Goal: Task Accomplishment & Management: Manage account settings

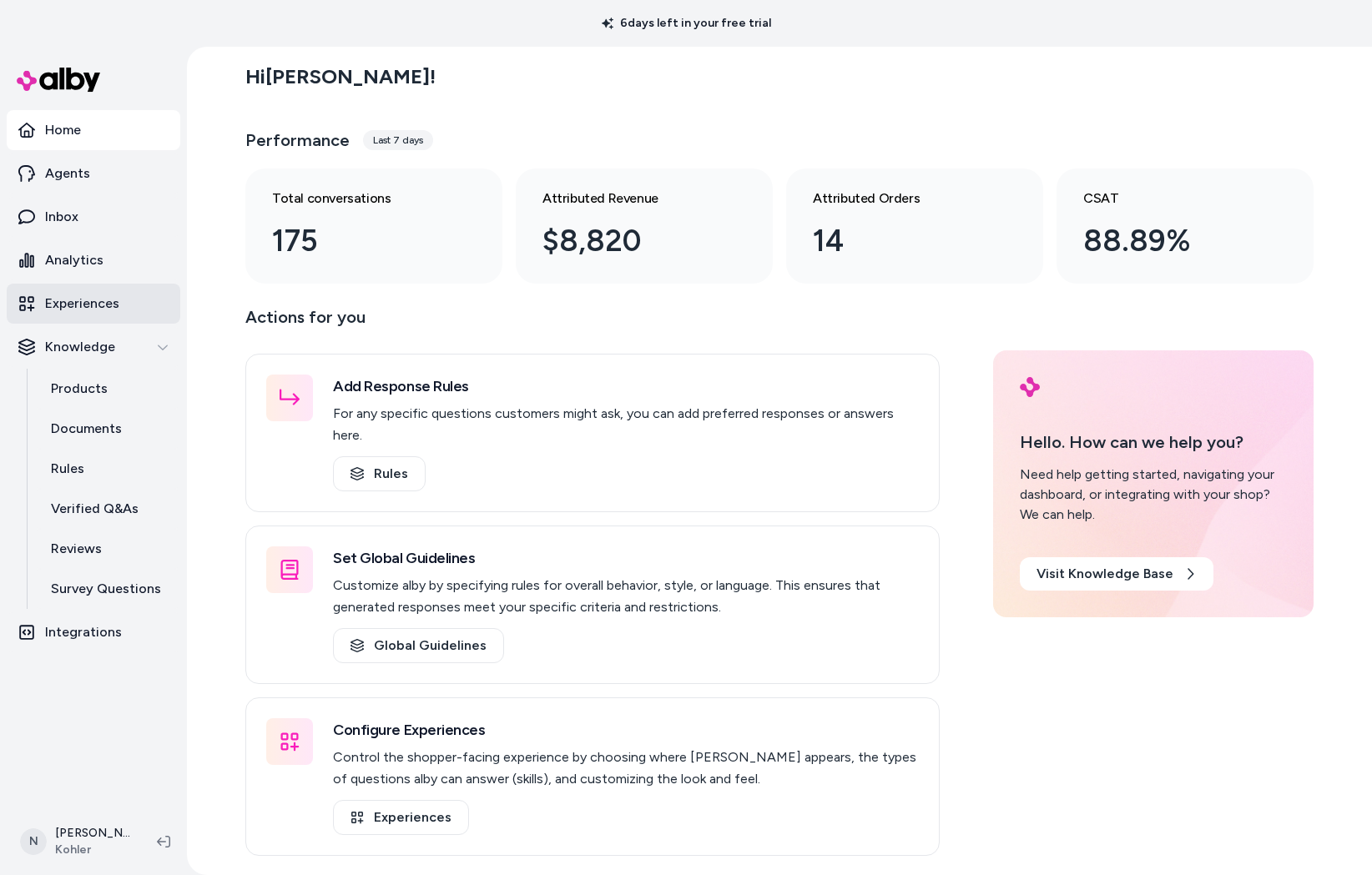
click at [88, 303] on p "Experiences" at bounding box center [82, 303] width 74 height 20
click at [90, 301] on p "Experiences" at bounding box center [82, 303] width 74 height 20
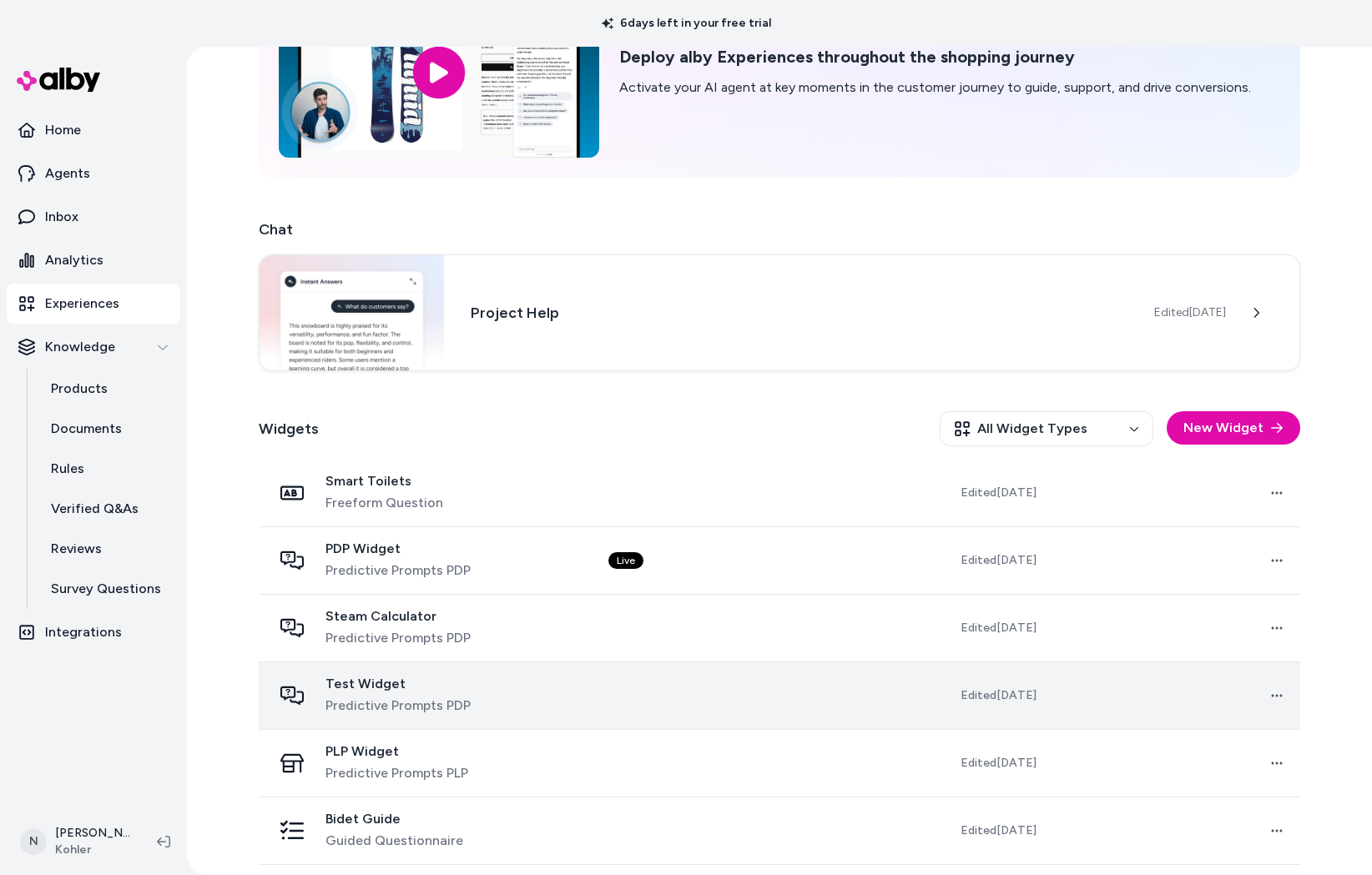
scroll to position [287, 0]
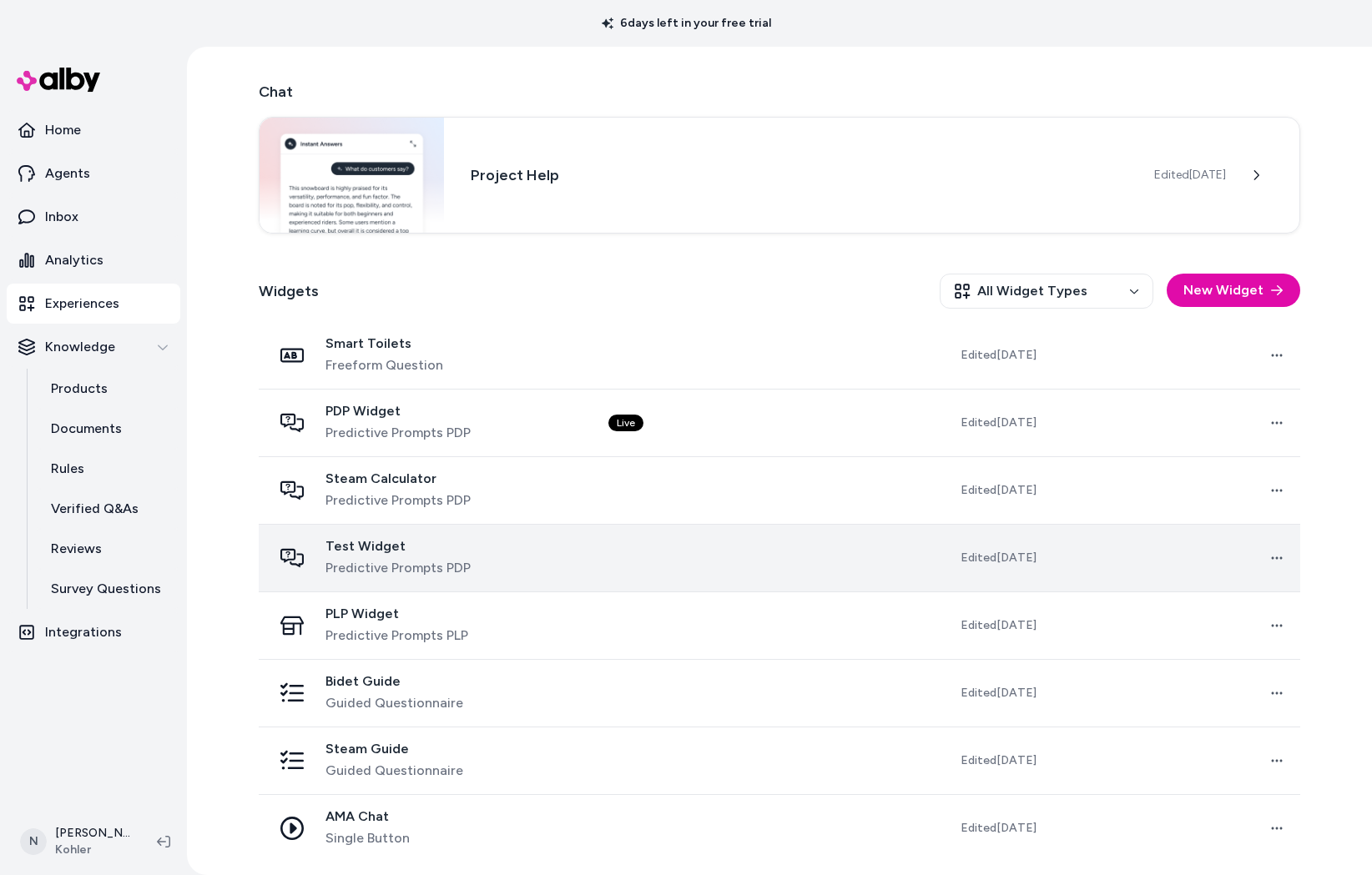
click at [666, 555] on td at bounding box center [720, 558] width 250 height 68
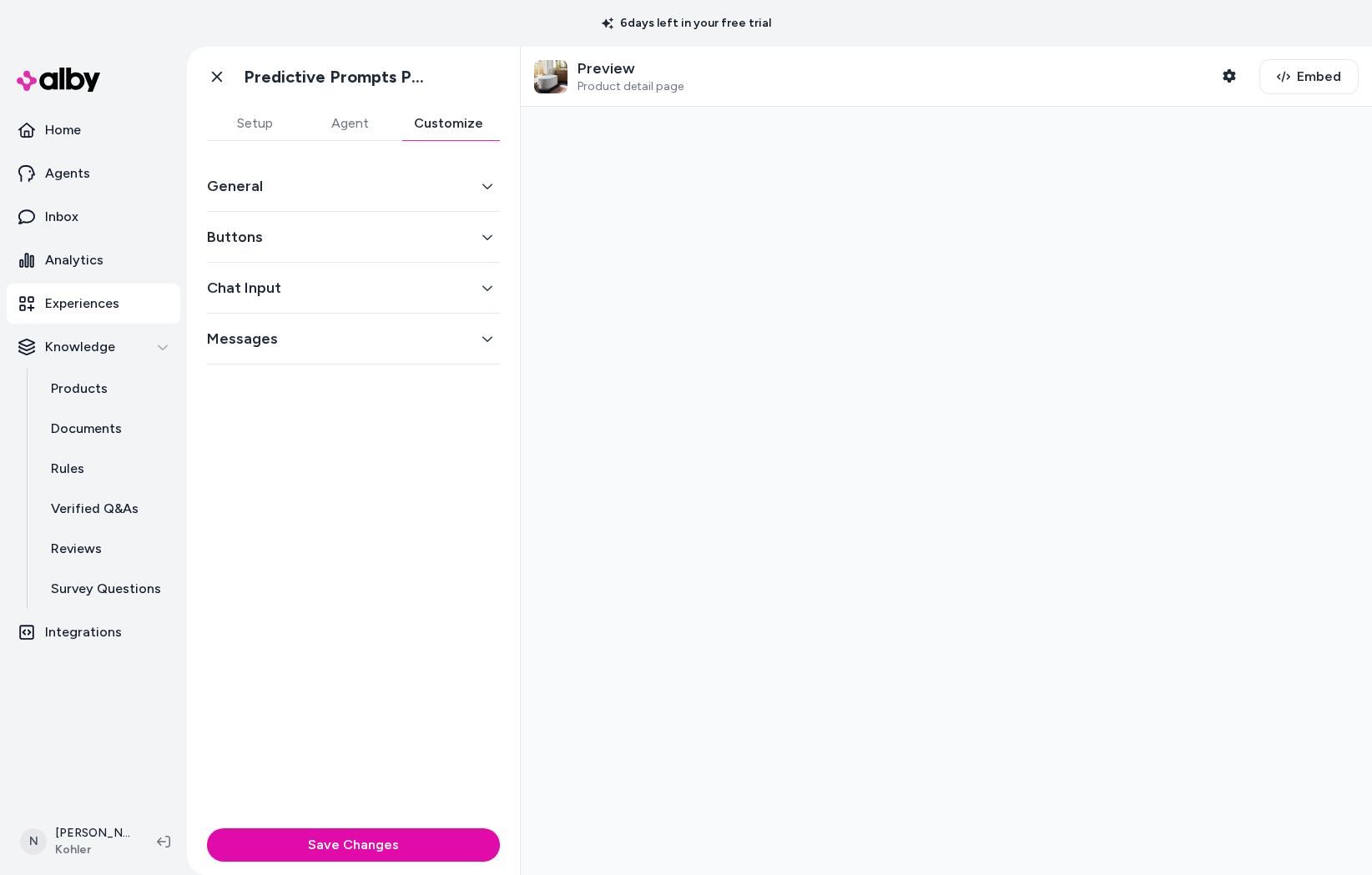
click at [437, 122] on button "Customize" at bounding box center [448, 123] width 103 height 34
click at [389, 188] on button "General" at bounding box center [353, 186] width 293 height 24
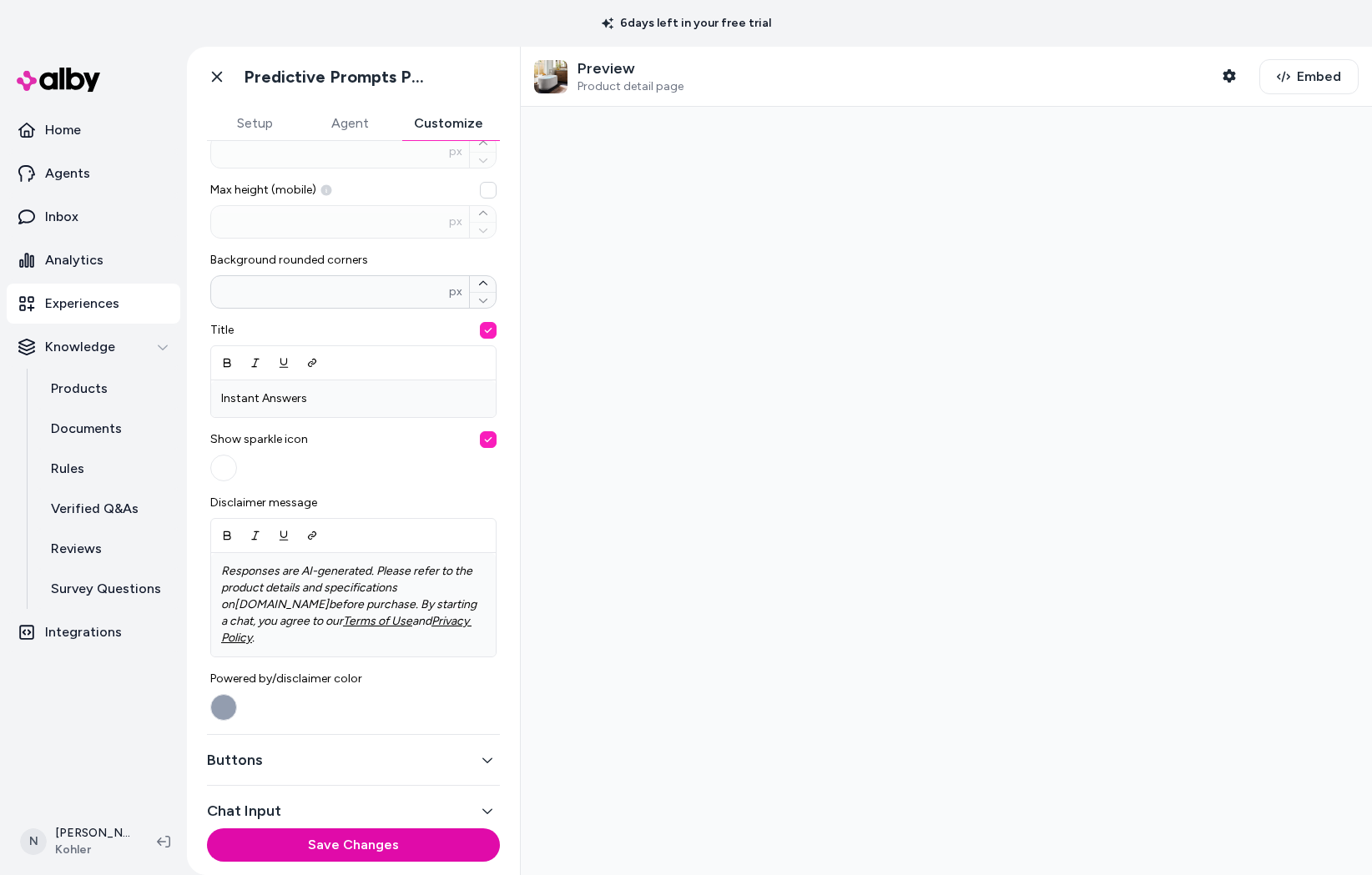
scroll to position [422, 0]
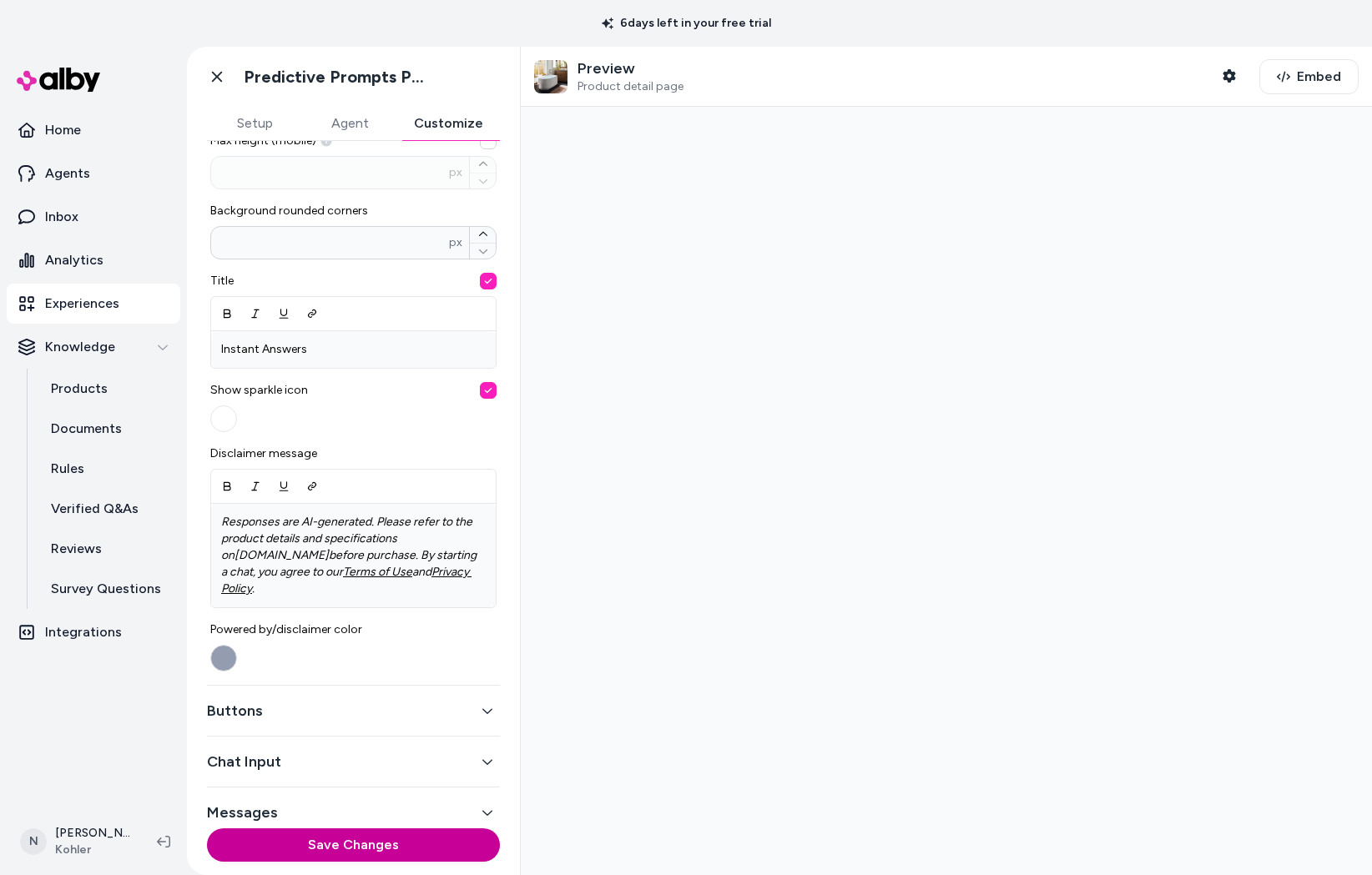
click at [360, 851] on button "Save Changes" at bounding box center [353, 845] width 293 height 34
click at [360, 700] on button "Buttons" at bounding box center [353, 711] width 293 height 24
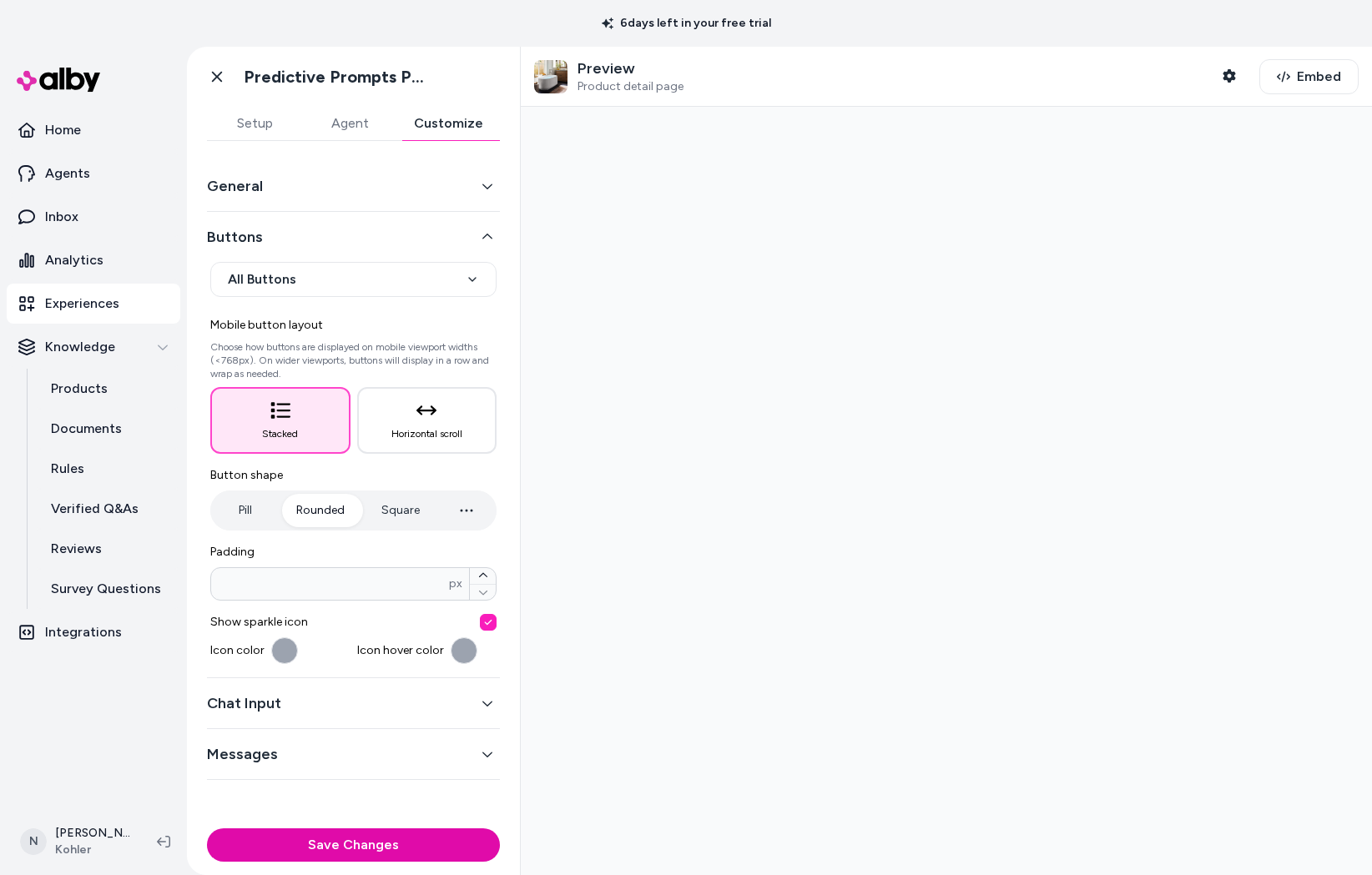
scroll to position [0, 0]
click at [1320, 76] on span "Embed" at bounding box center [1319, 77] width 44 height 20
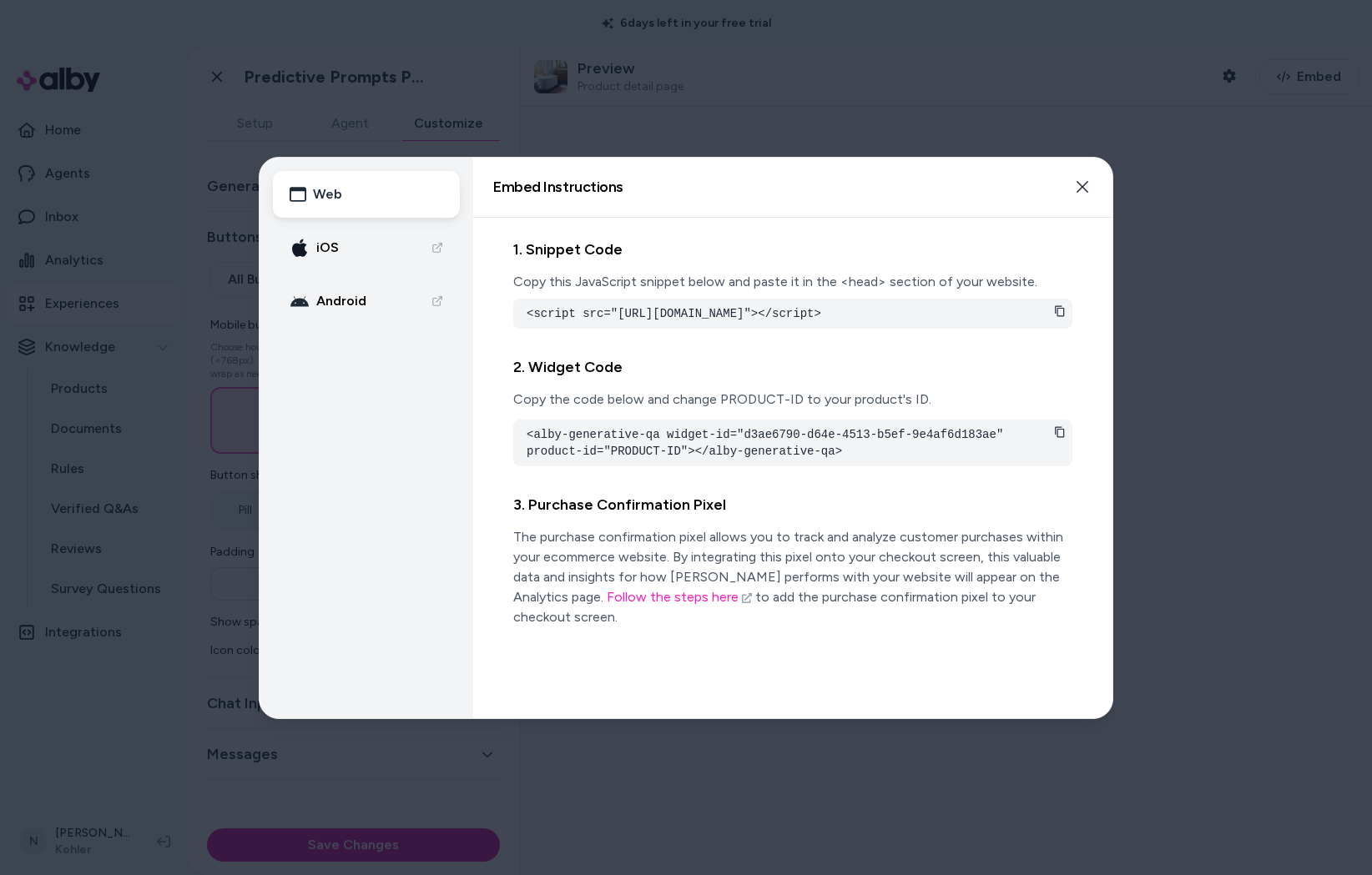
drag, startPoint x: 1084, startPoint y: 183, endPoint x: 946, endPoint y: 132, distance: 147.1
click at [1084, 183] on icon "button" at bounding box center [1082, 187] width 14 height 14
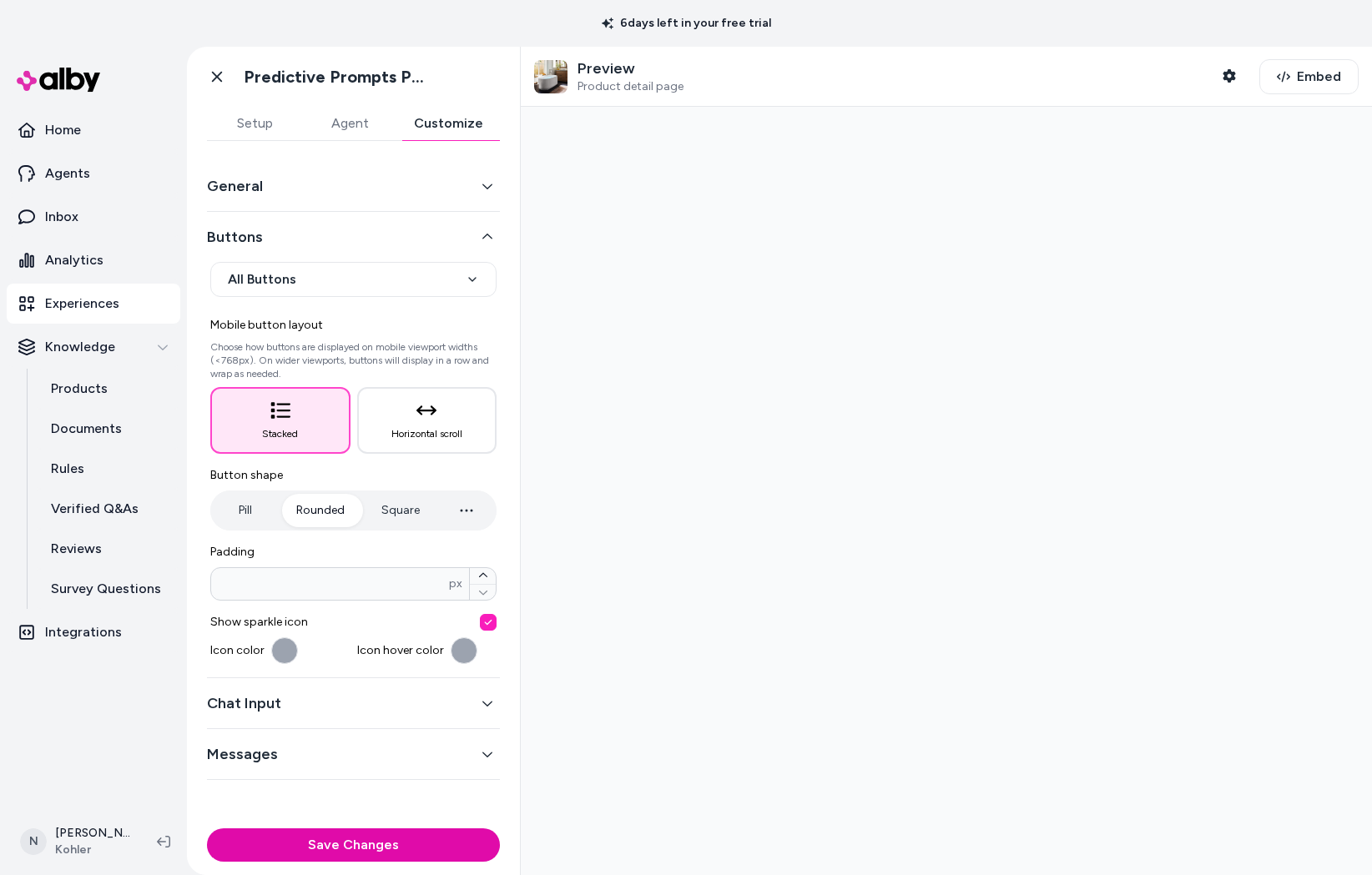
click at [611, 67] on p "Preview" at bounding box center [631, 68] width 106 height 19
